Goal: Book appointment/travel/reservation

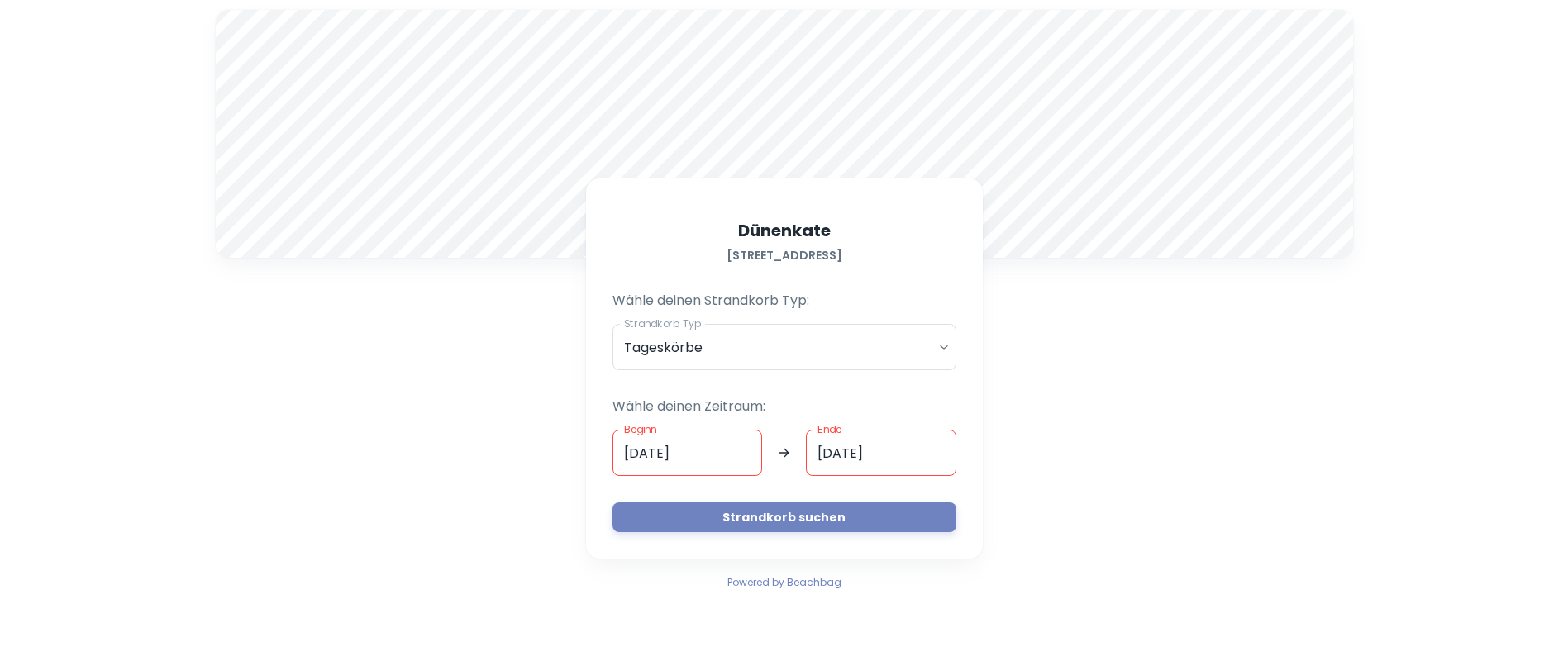
click at [872, 137] on div at bounding box center [784, 134] width 1138 height 248
drag, startPoint x: 770, startPoint y: 124, endPoint x: 762, endPoint y: 63, distance: 61.5
click at [762, 63] on div at bounding box center [784, 134] width 1138 height 248
drag, startPoint x: 711, startPoint y: 455, endPoint x: 598, endPoint y: 461, distance: 113.2
click at [598, 461] on div "[STREET_ADDRESS] Wähle deinen Strandkorb Typ: Strandkorb Typ Tageskörbe daily S…" at bounding box center [784, 369] width 397 height 380
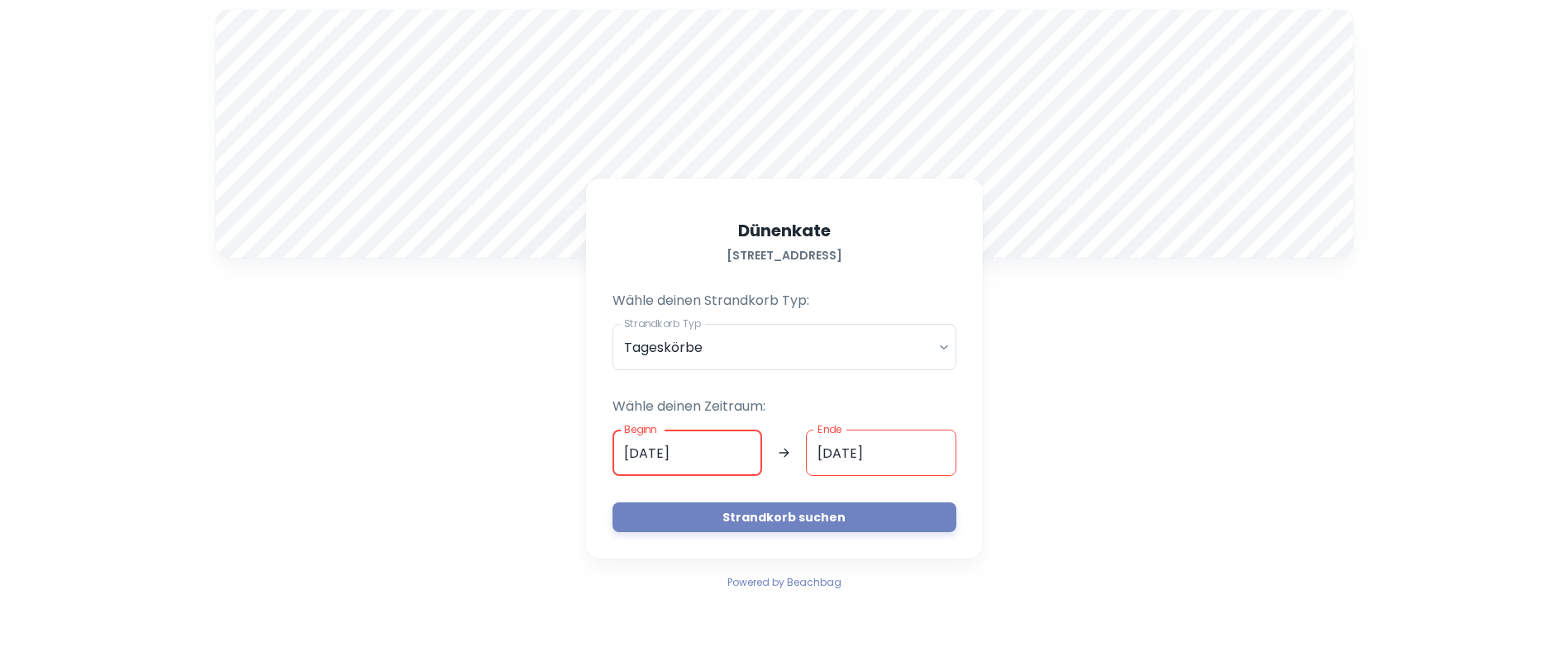
type input "[DATE]"
click at [842, 451] on input "[DATE]" at bounding box center [881, 453] width 150 height 46
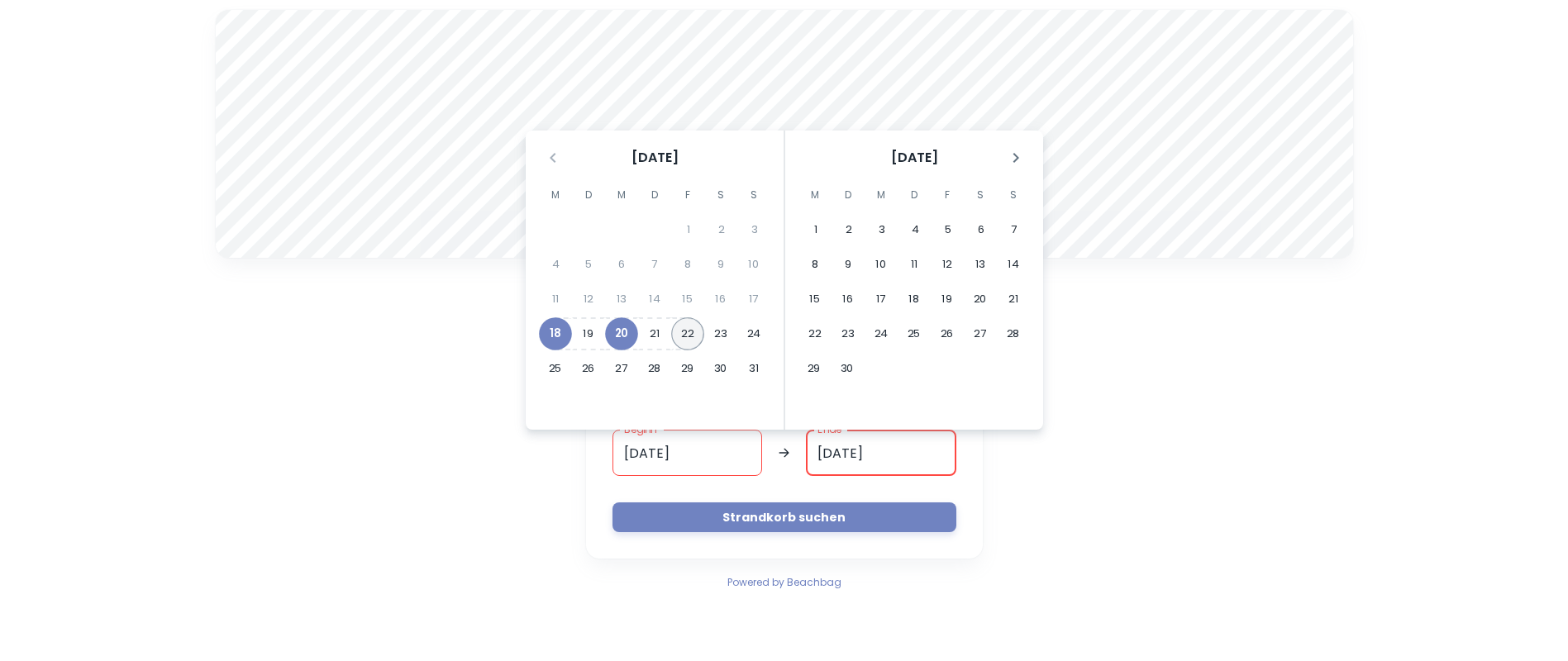
click at [691, 329] on button "22" at bounding box center [688, 333] width 33 height 33
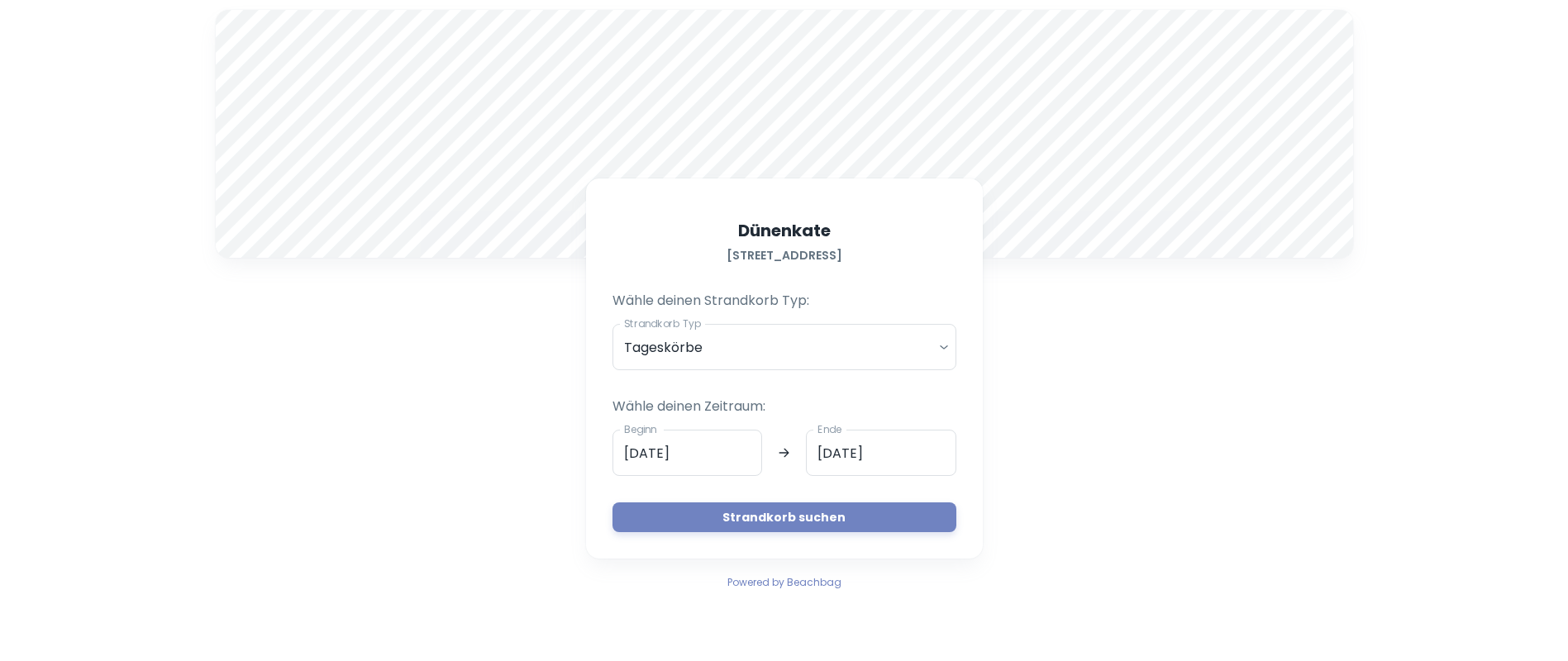
type input "[DATE]"
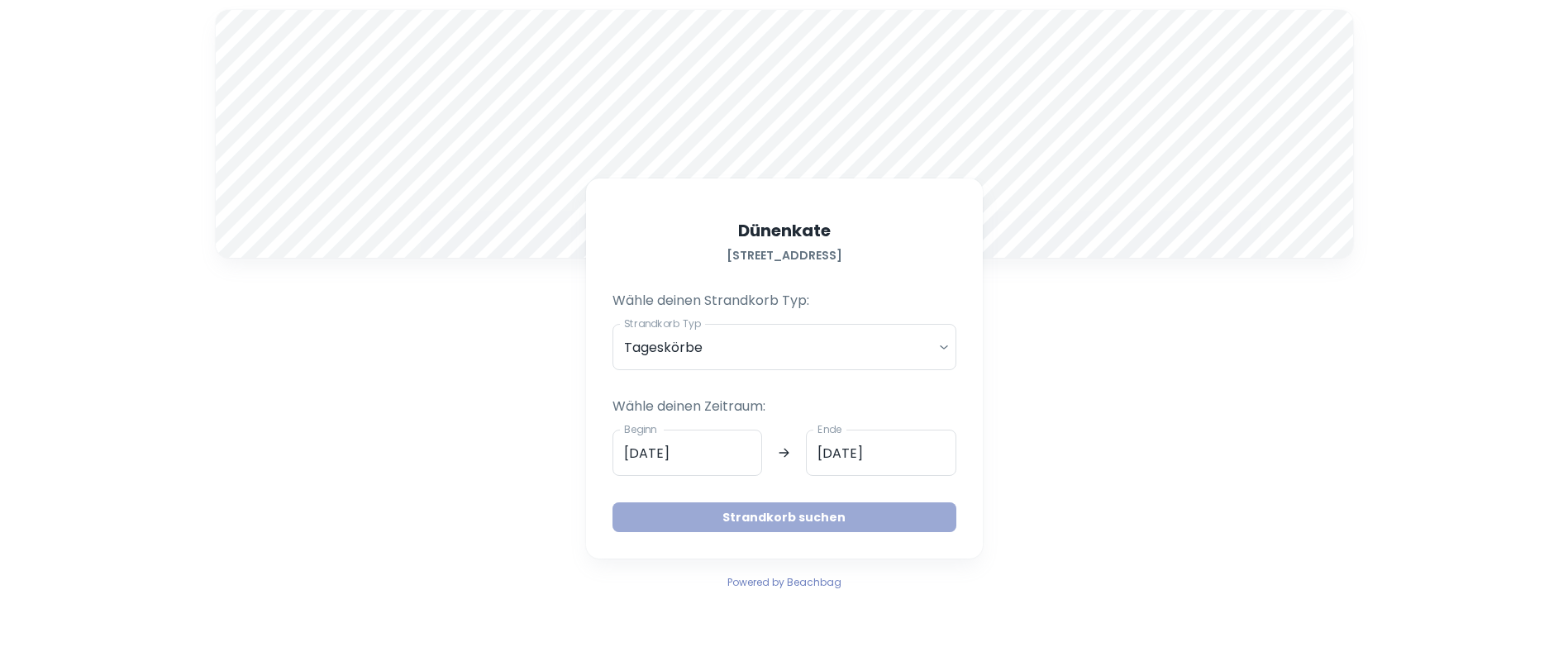
click at [755, 514] on button "Strandkorb suchen" at bounding box center [784, 517] width 344 height 30
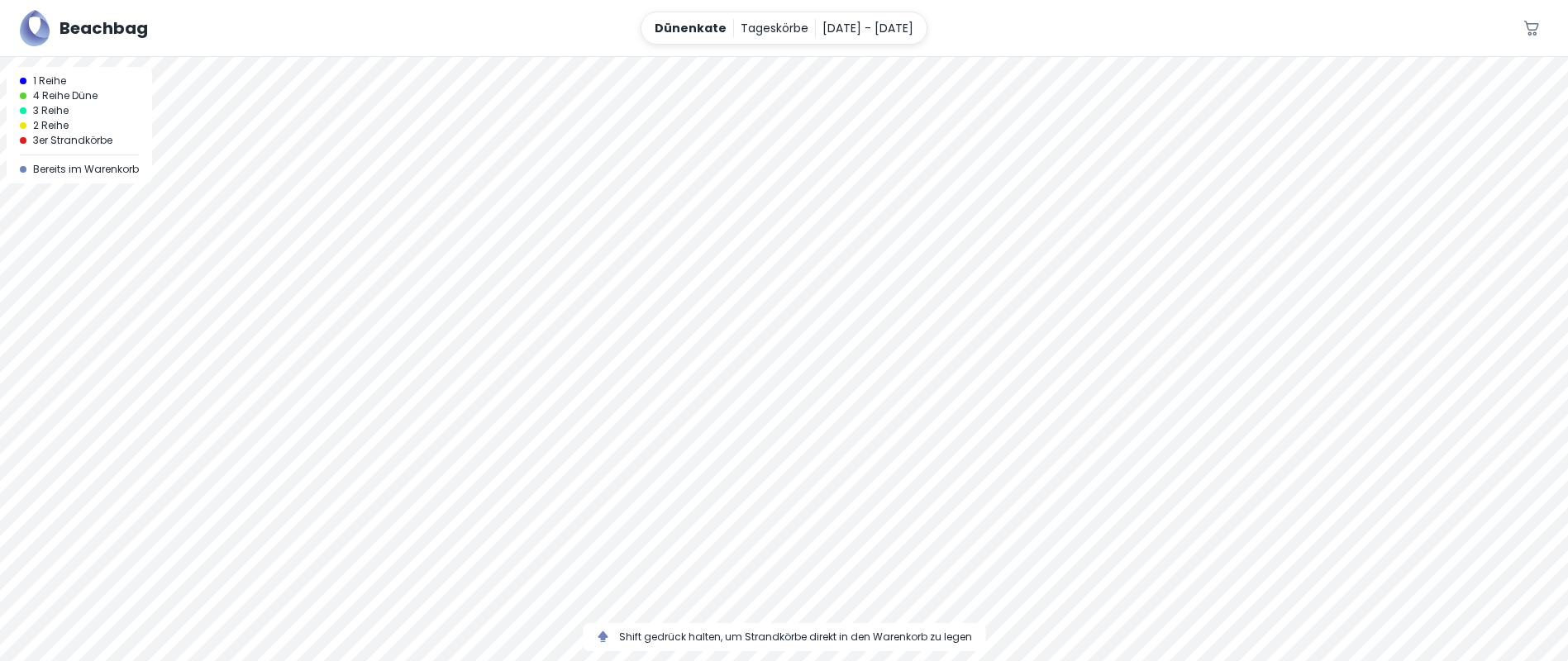
click at [797, 57] on div at bounding box center [784, 57] width 1568 height 0
drag, startPoint x: 890, startPoint y: 342, endPoint x: 921, endPoint y: 540, distance: 200.4
click at [921, 540] on div at bounding box center [784, 359] width 1568 height 605
drag, startPoint x: 883, startPoint y: 370, endPoint x: 901, endPoint y: 580, distance: 210.8
click at [901, 580] on div at bounding box center [784, 359] width 1568 height 605
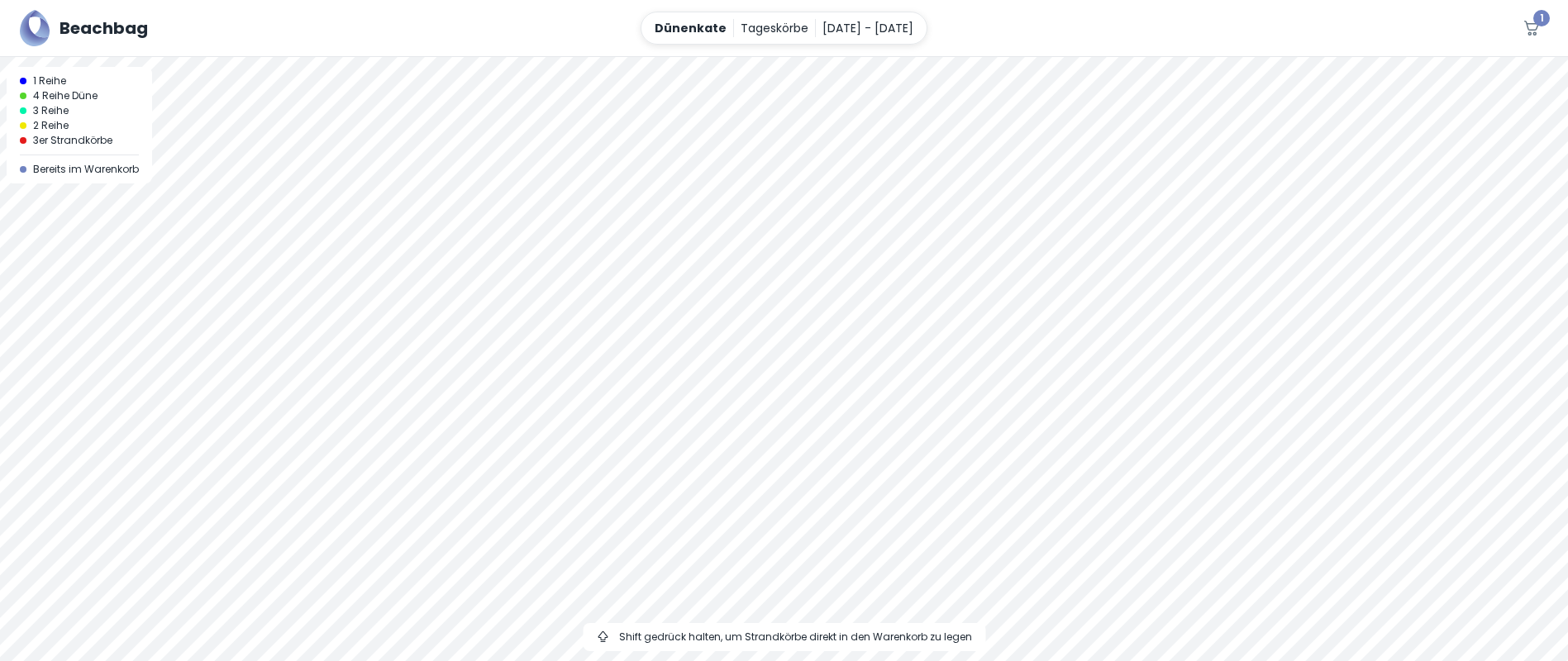
drag, startPoint x: 874, startPoint y: 403, endPoint x: 806, endPoint y: 519, distance: 134.5
click at [806, 519] on div at bounding box center [784, 359] width 1568 height 605
drag, startPoint x: 731, startPoint y: 411, endPoint x: 732, endPoint y: 613, distance: 202.0
click at [732, 613] on div at bounding box center [784, 359] width 1568 height 605
drag, startPoint x: 740, startPoint y: 438, endPoint x: 748, endPoint y: 579, distance: 141.2
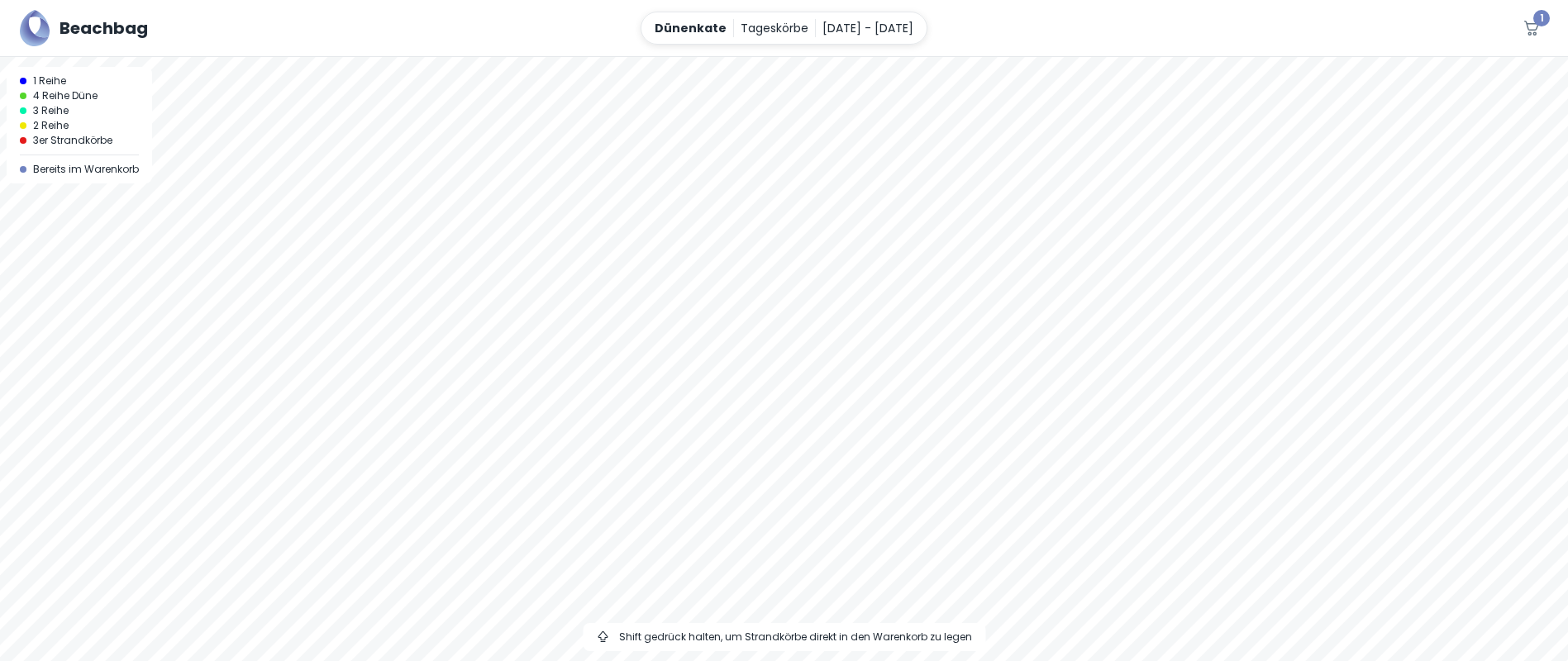
click at [748, 579] on div at bounding box center [784, 359] width 1568 height 605
drag, startPoint x: 738, startPoint y: 363, endPoint x: 759, endPoint y: 605, distance: 242.9
click at [759, 605] on div at bounding box center [784, 359] width 1568 height 605
drag, startPoint x: 761, startPoint y: 414, endPoint x: 711, endPoint y: 670, distance: 260.8
click at [711, 660] on html "Beachbag Dünenkate Tageskörbe [DATE] - [DATE] 1 A 1 Reihe 4 Reihe Düne 3 Reihe …" at bounding box center [784, 330] width 1568 height 661
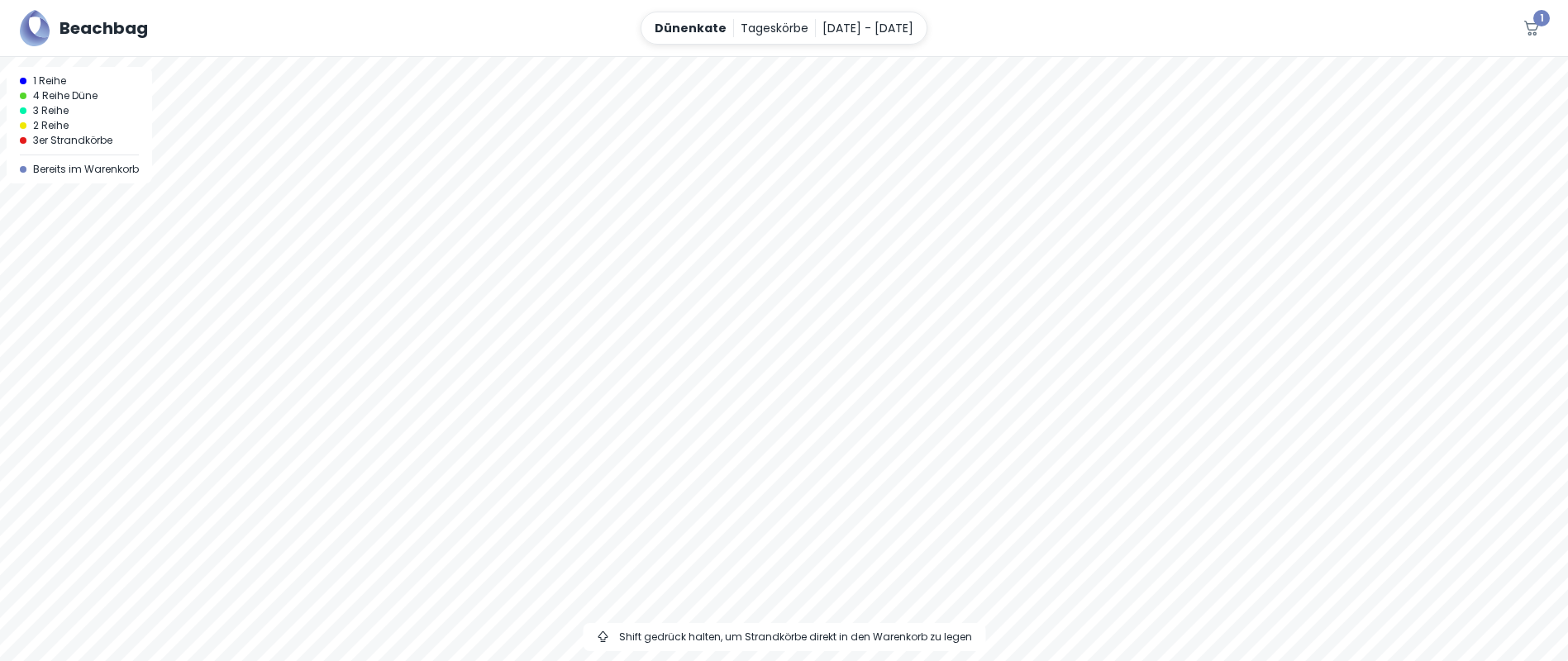
drag, startPoint x: 716, startPoint y: 373, endPoint x: 718, endPoint y: 673, distance: 300.0
click at [718, 660] on html "Beachbag Dünenkate Tageskörbe [DATE] - [DATE] 1 A 1 Reihe 4 Reihe Düne 3 Reihe …" at bounding box center [784, 330] width 1568 height 661
drag, startPoint x: 826, startPoint y: 376, endPoint x: 605, endPoint y: 678, distance: 374.2
click at [605, 660] on html "Beachbag Dünenkate Tageskörbe [DATE] - [DATE] 1 A 1 Reihe 4 Reihe Düne 3 Reihe …" at bounding box center [784, 330] width 1568 height 661
